Goal: Information Seeking & Learning: Learn about a topic

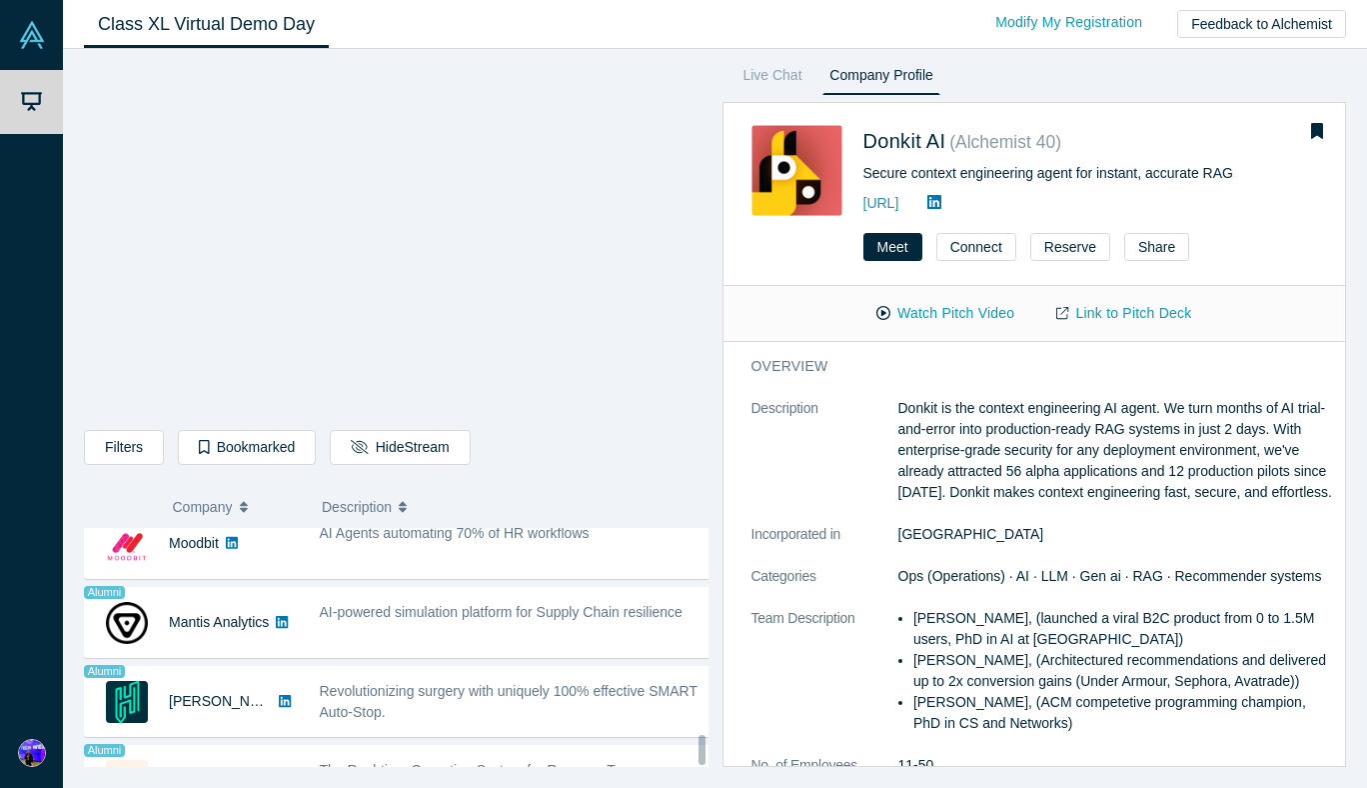
scroll to position [1656, 0]
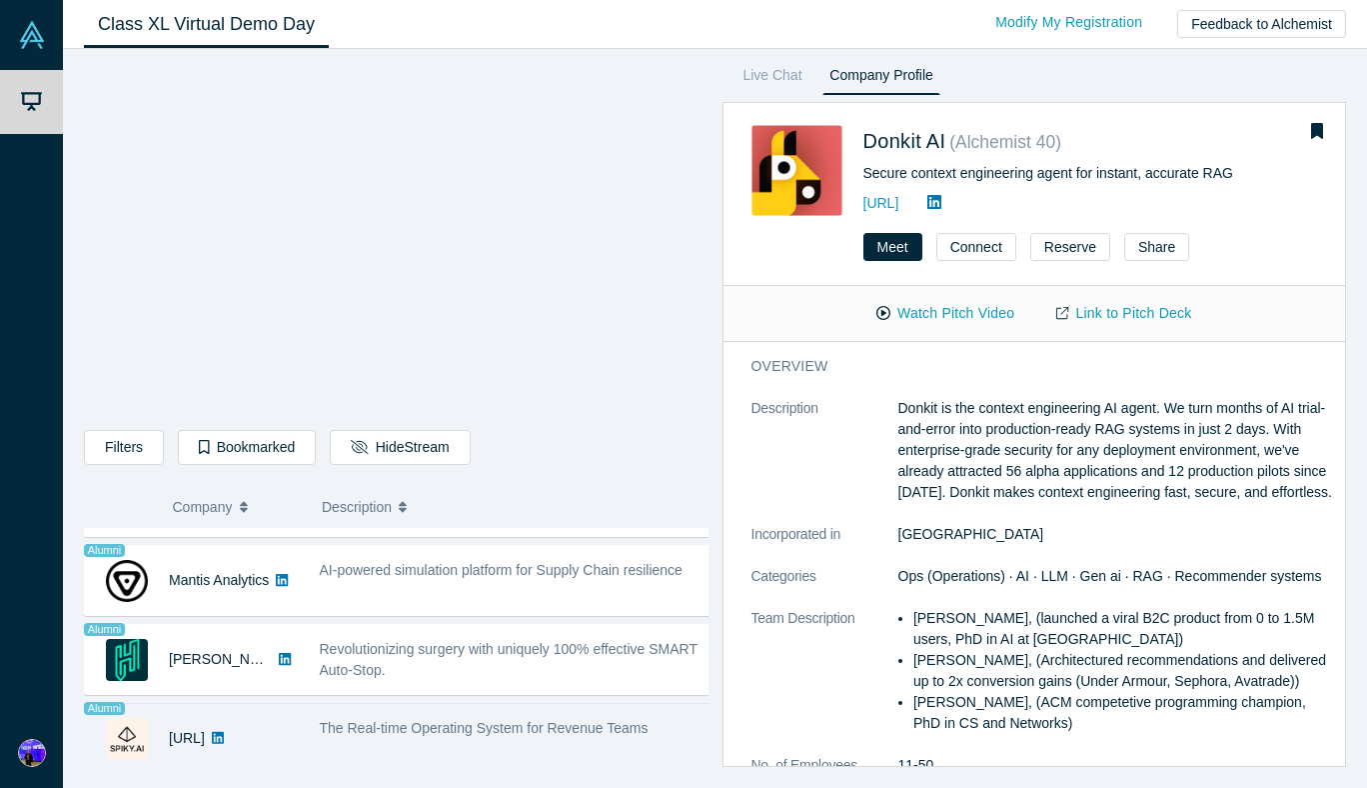
click at [522, 731] on div "The Real-time Operating System for Revenue Teams" at bounding box center [516, 738] width 414 height 63
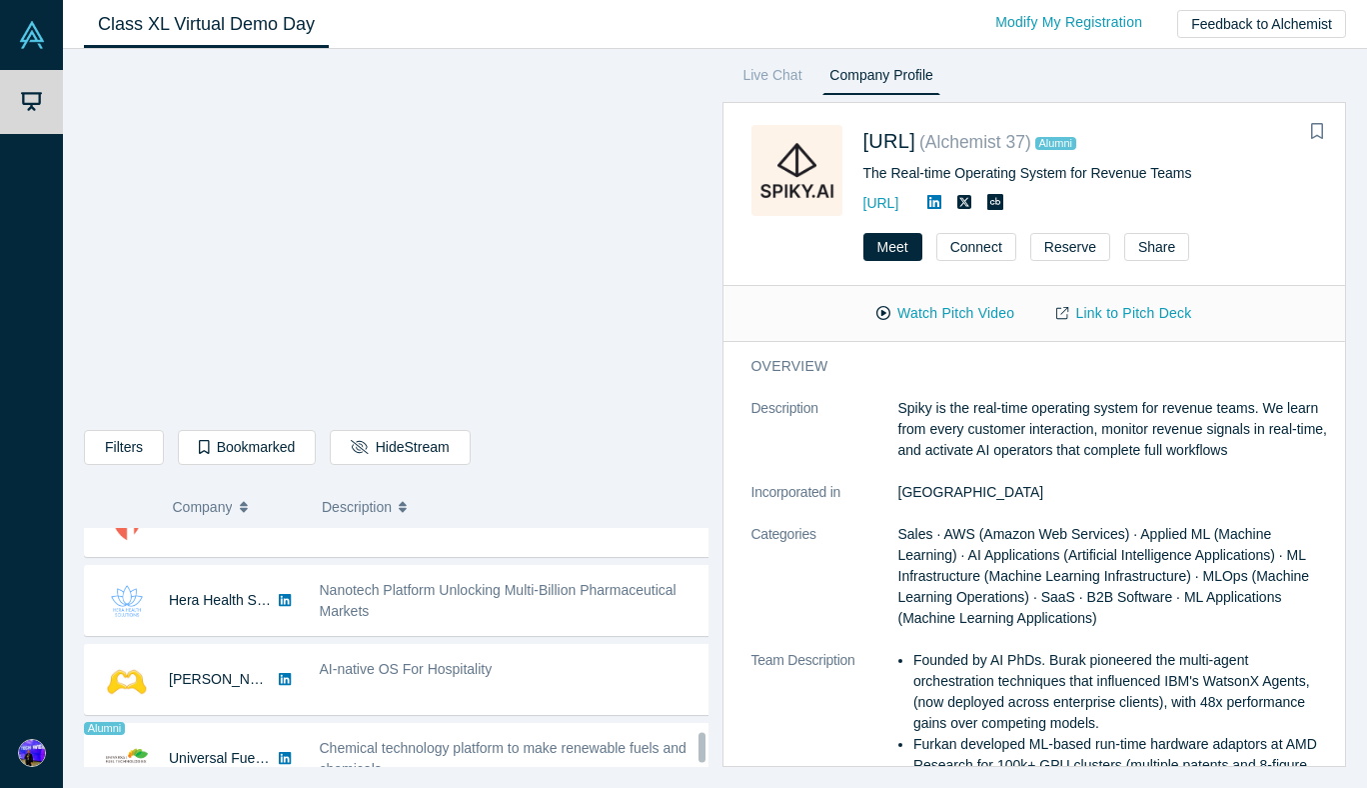
scroll to position [667, 0]
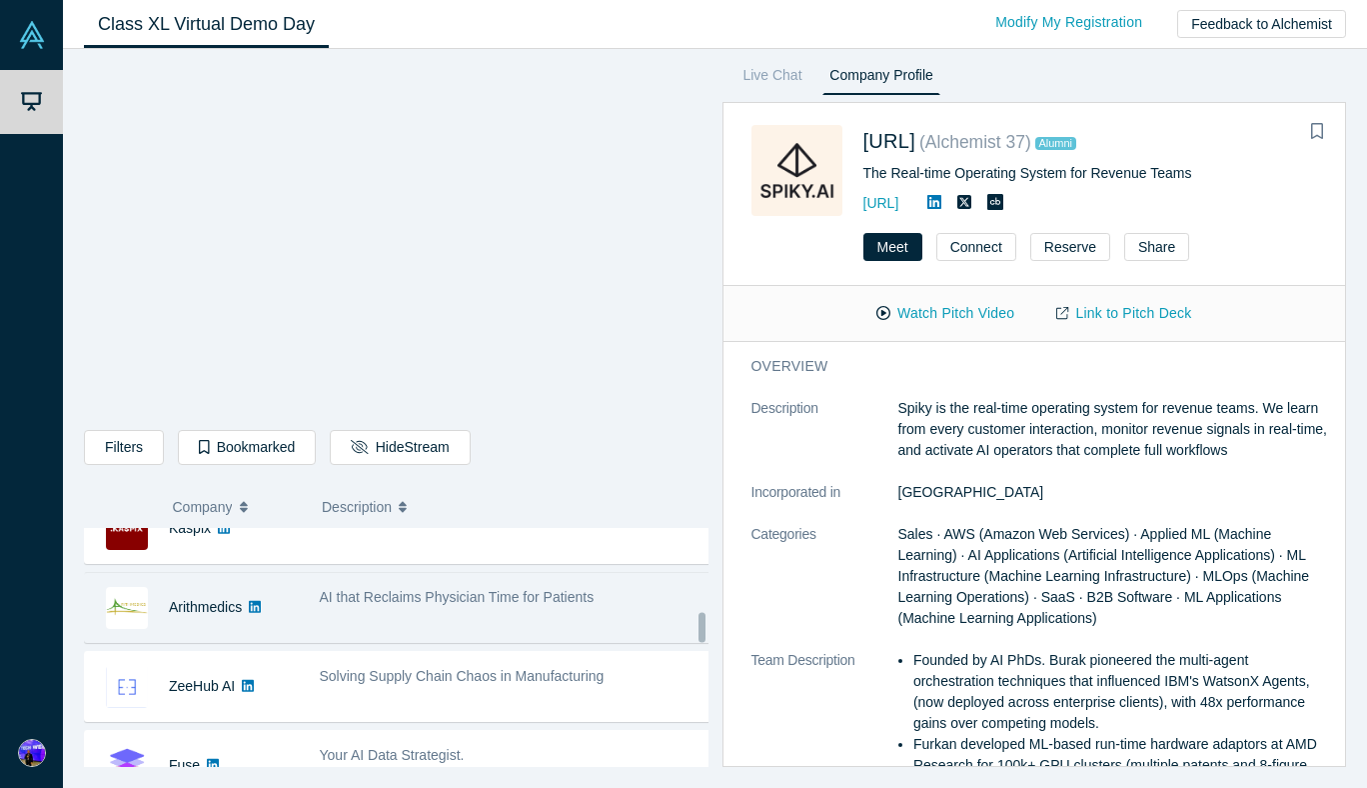
click at [501, 613] on div "AI that Reclaims Physician Time for Patients" at bounding box center [516, 607] width 414 height 63
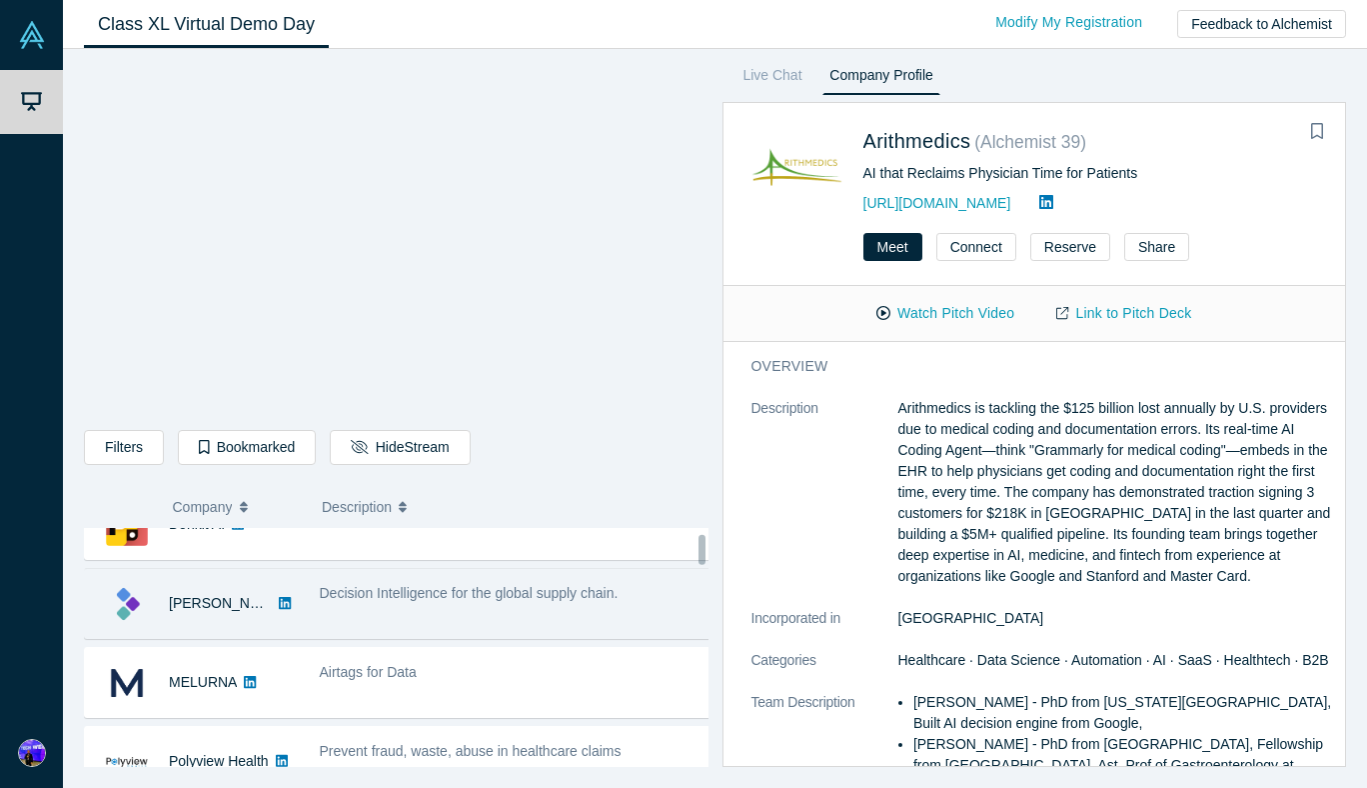
scroll to position [38, 0]
click at [408, 600] on span "Decision Intelligence for the global supply chain." at bounding box center [469, 594] width 299 height 16
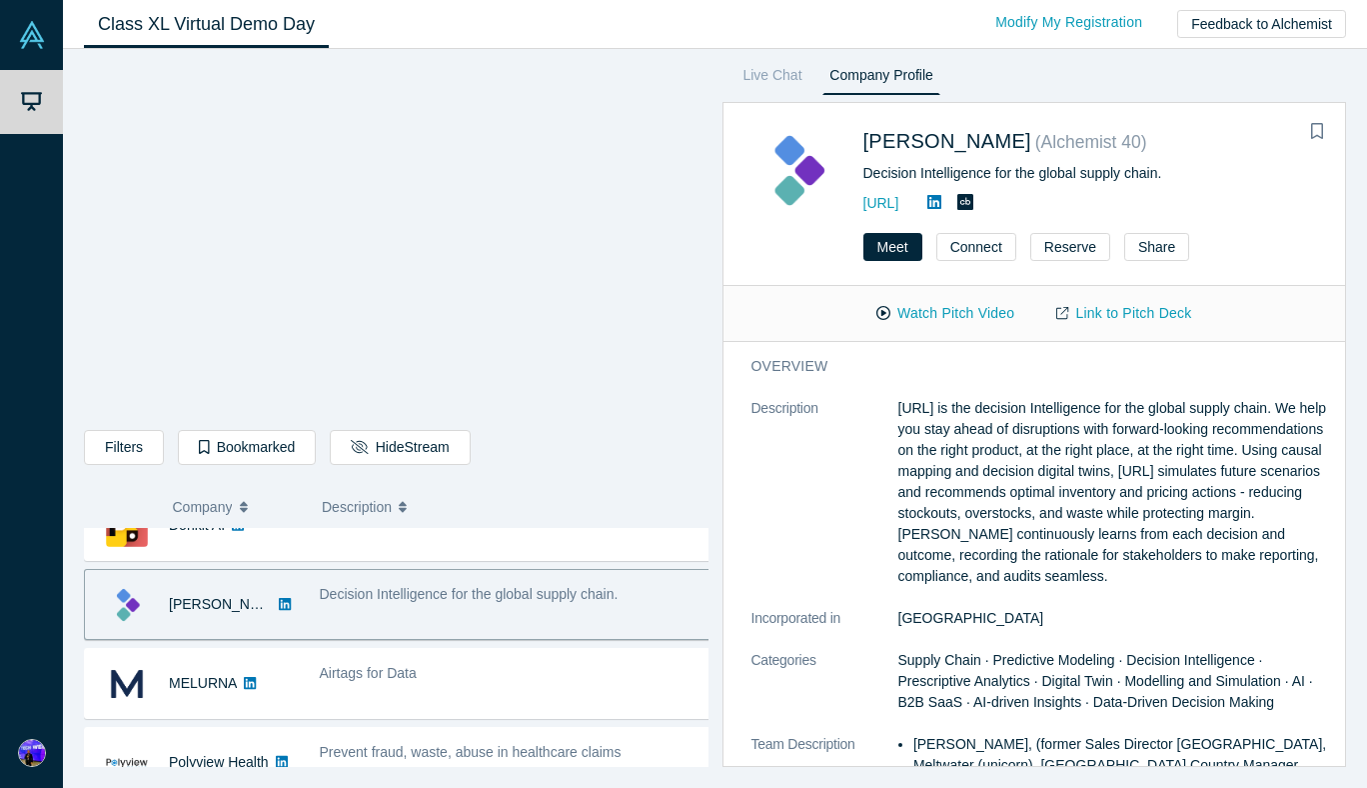
drag, startPoint x: 622, startPoint y: 596, endPoint x: 541, endPoint y: 593, distance: 81.0
click at [541, 593] on div "Decision Intelligence for the global supply chain." at bounding box center [516, 594] width 393 height 21
click at [528, 558] on div at bounding box center [528, 558] width 0 height 0
click at [592, 597] on span "Decision Intelligence for the global supply chain." at bounding box center [469, 594] width 299 height 16
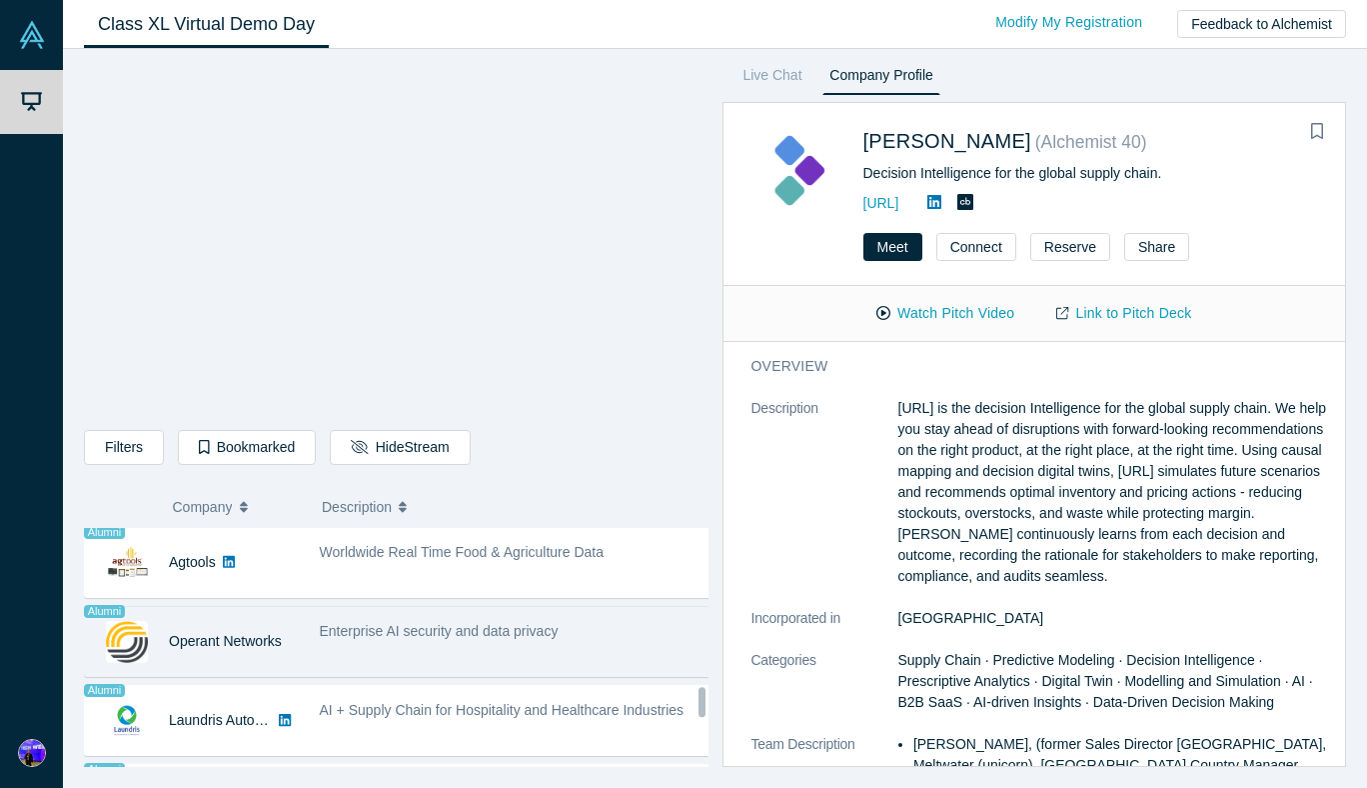
scroll to position [1271, 0]
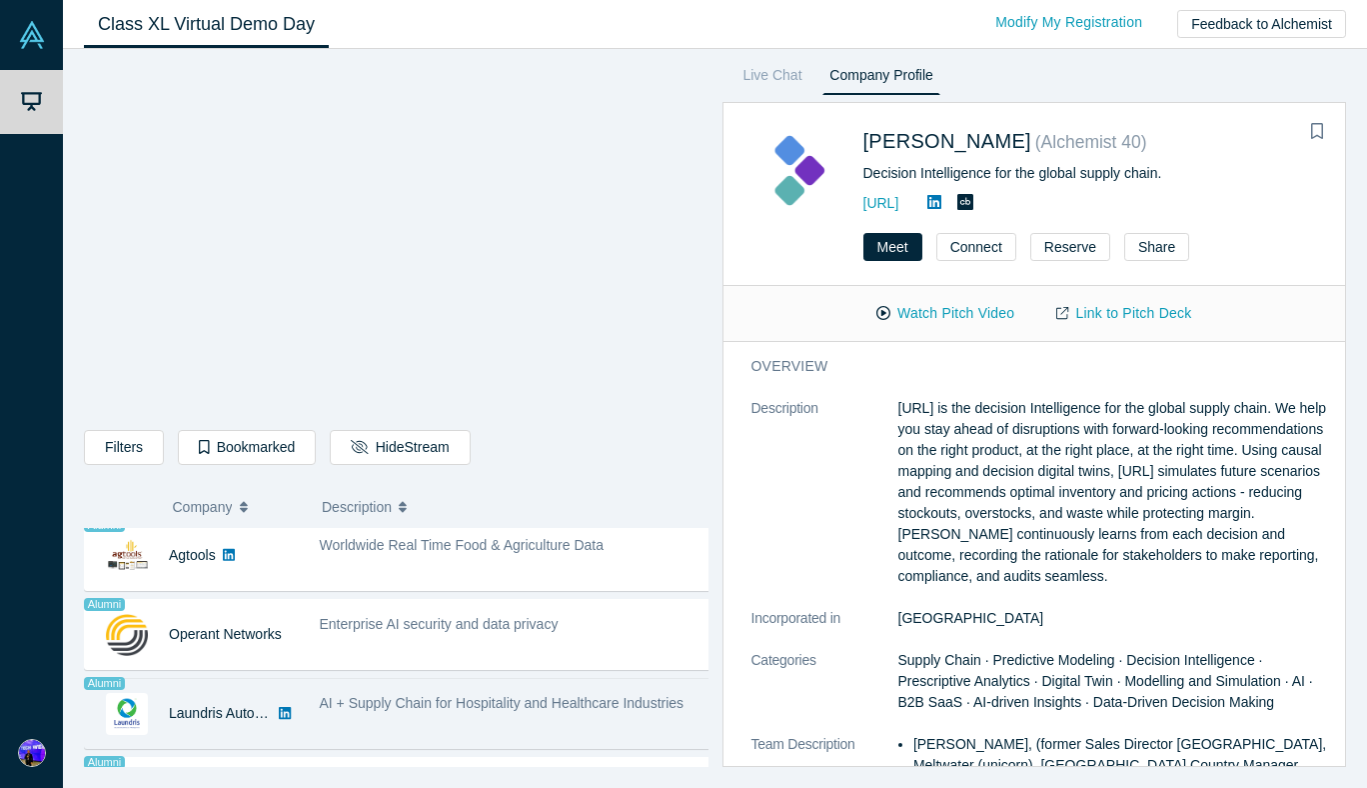
click at [451, 714] on div "AI + Supply Chain for Hospitality and Healthcare Industries" at bounding box center [516, 713] width 414 height 63
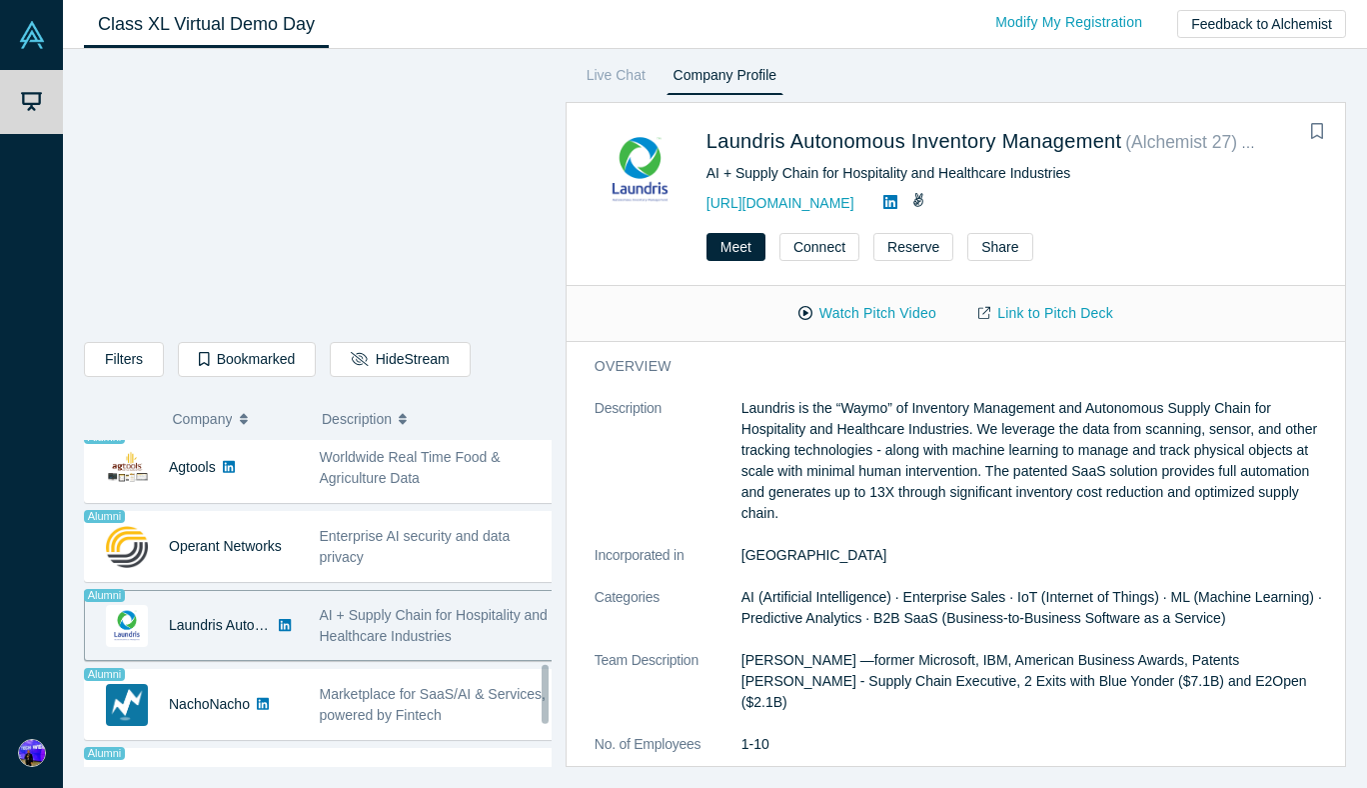
scroll to position [1433, 0]
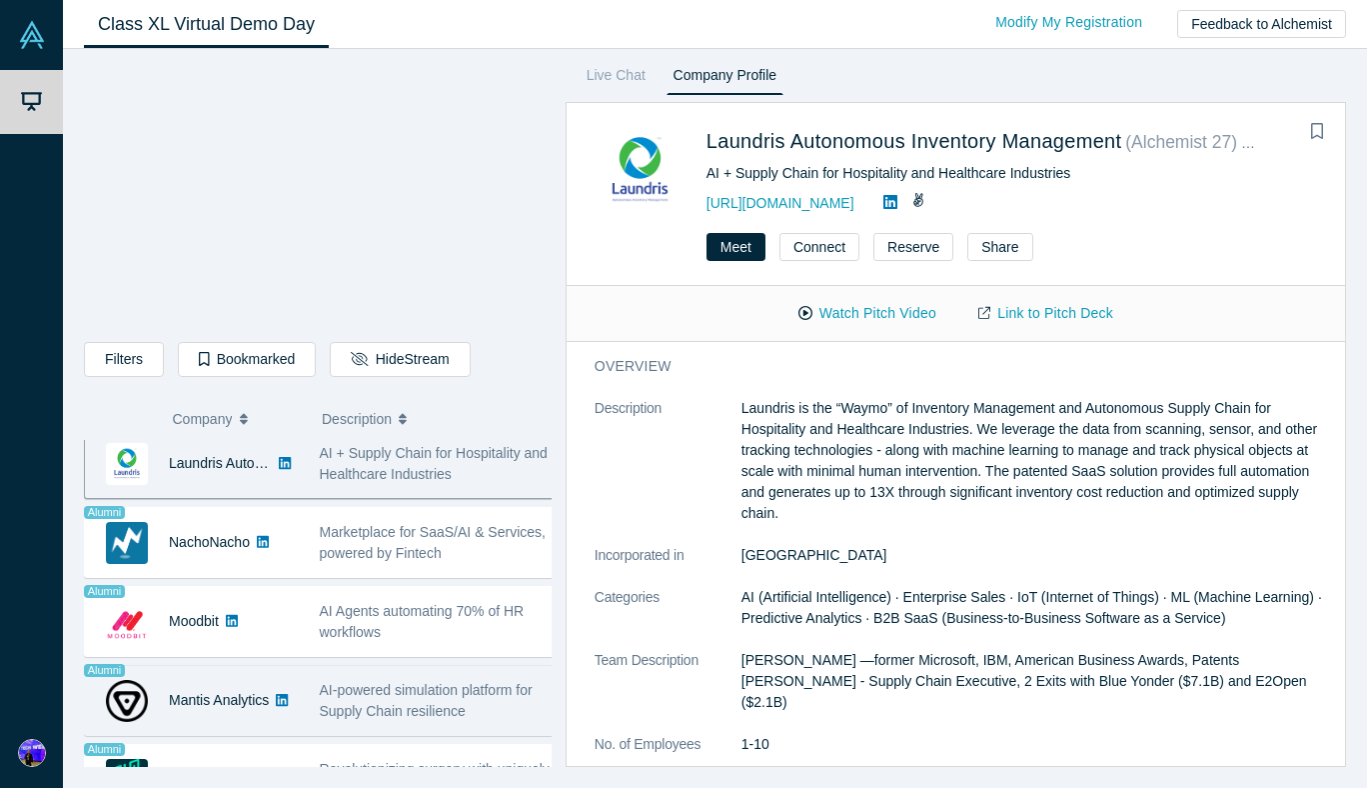
click at [391, 713] on div "AI-powered simulation platform for Supply Chain resilience" at bounding box center [437, 700] width 257 height 63
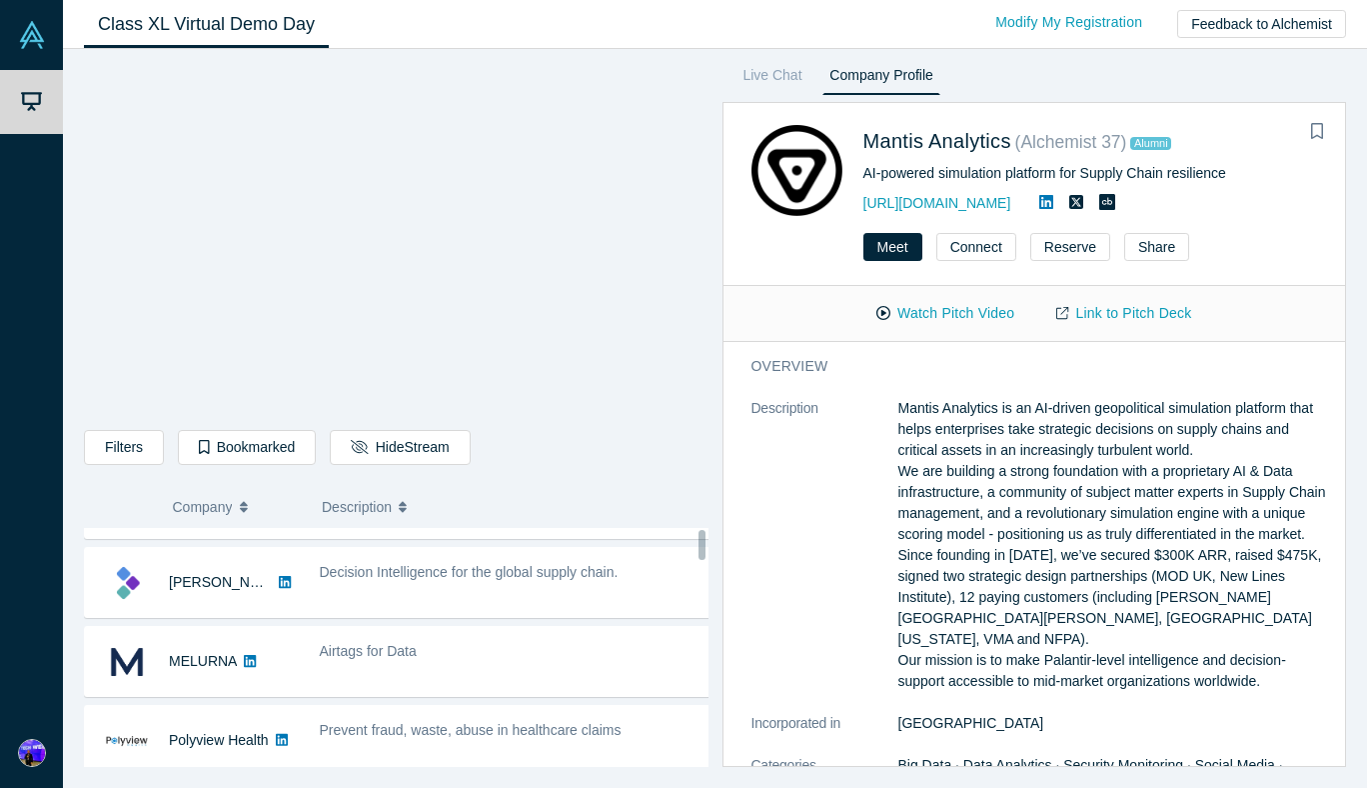
scroll to position [0, 0]
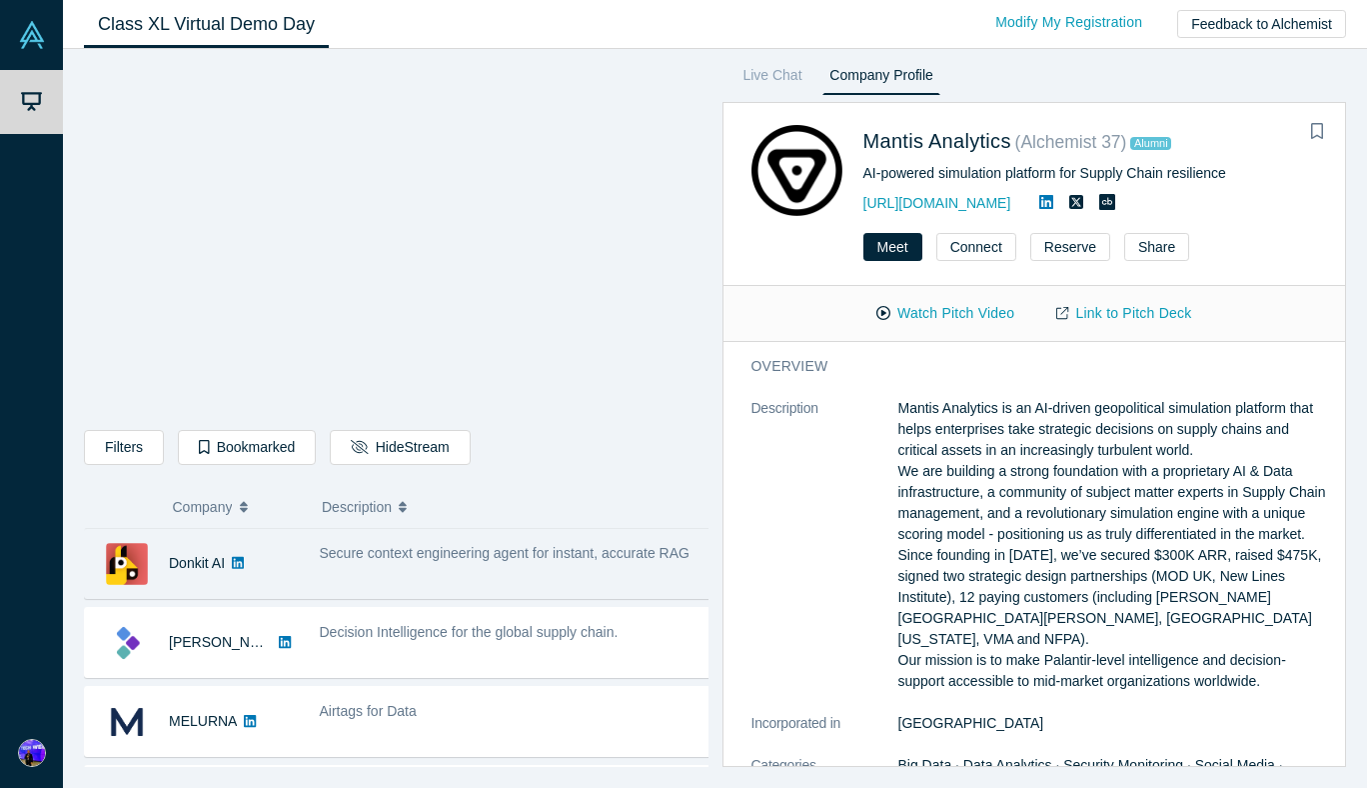
click at [510, 554] on span "Secure context engineering agent for instant, accurate RAG" at bounding box center [505, 553] width 370 height 16
